Goal: Transaction & Acquisition: Subscribe to service/newsletter

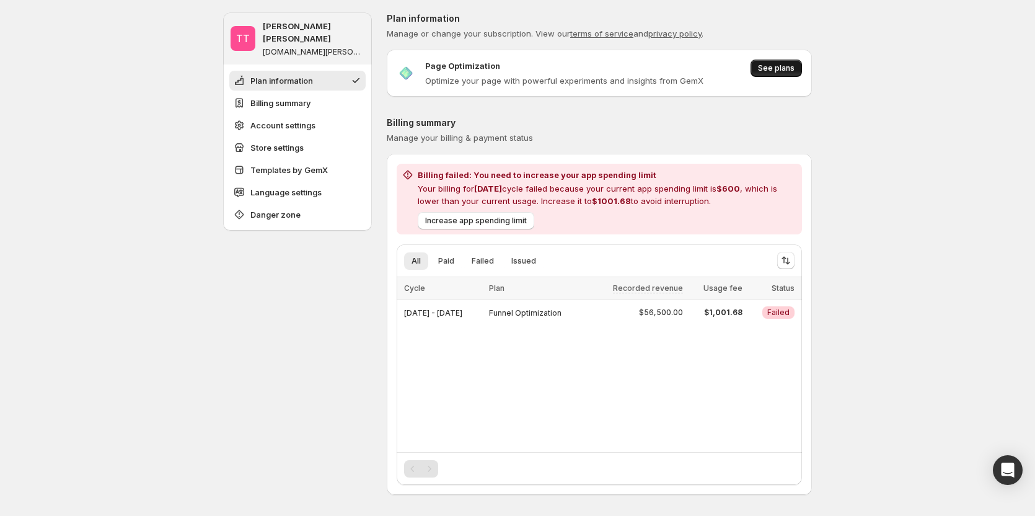
click at [789, 67] on span "See plans" at bounding box center [776, 68] width 37 height 10
